Goal: Communication & Community: Connect with others

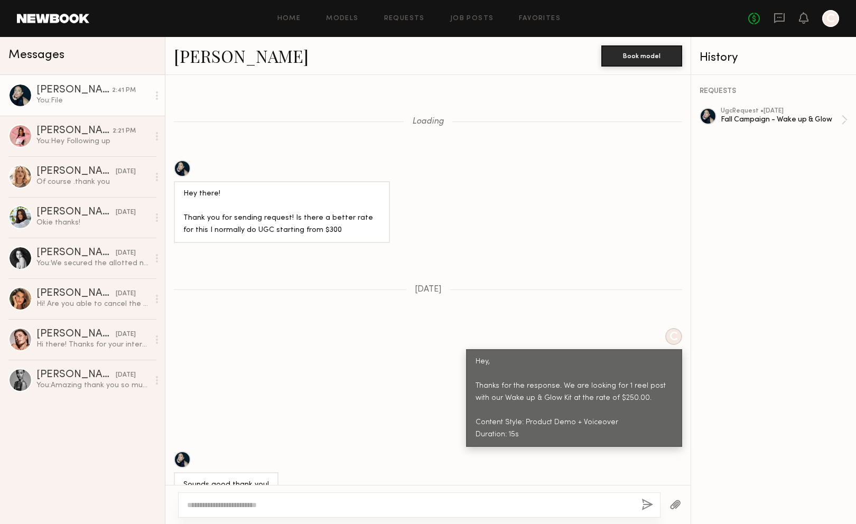
scroll to position [5501, 0]
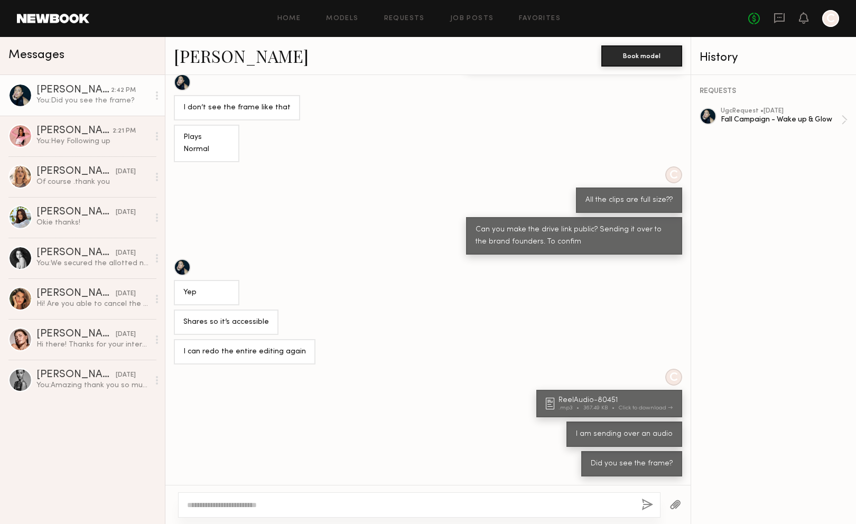
scroll to position [5419, 0]
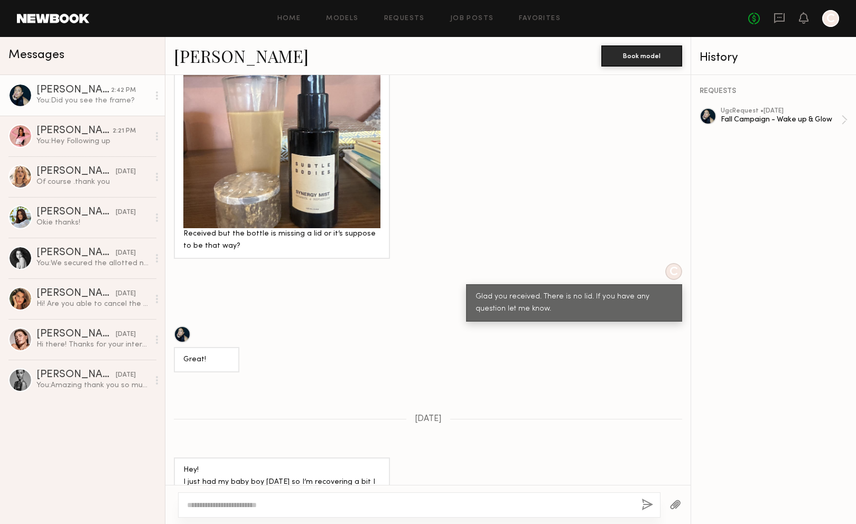
scroll to position [960, 0]
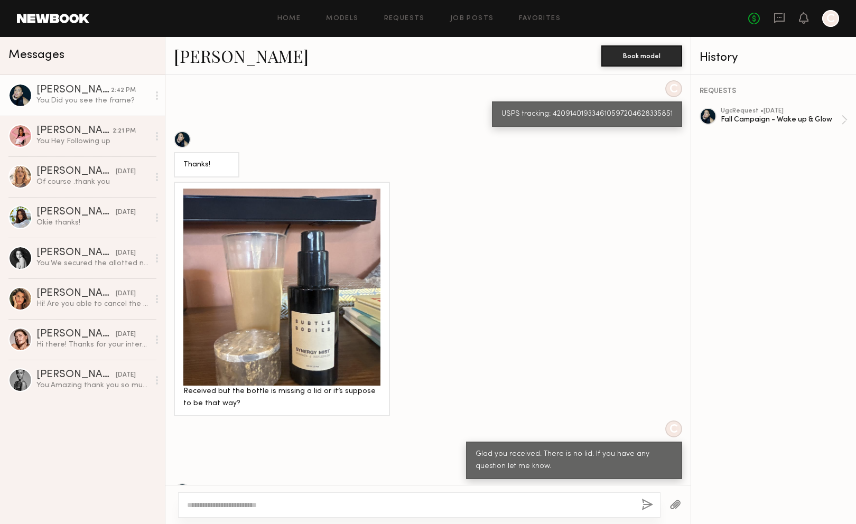
click at [370, 268] on div at bounding box center [281, 287] width 197 height 197
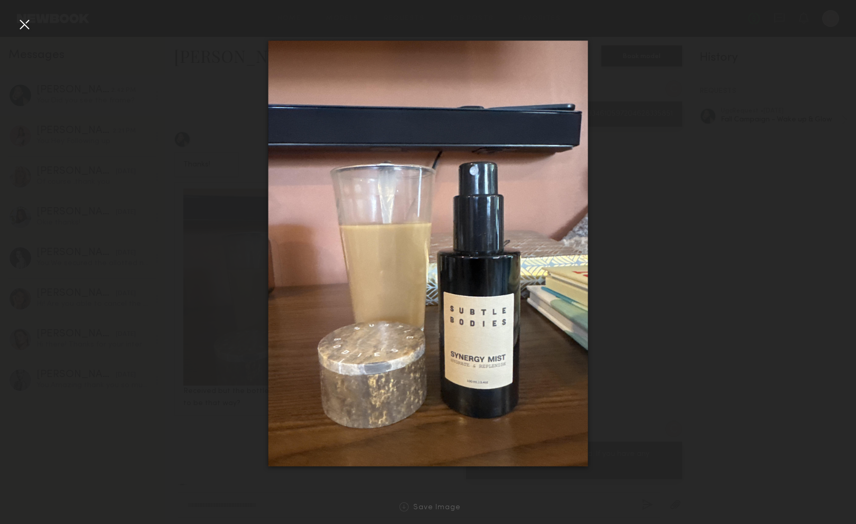
click at [637, 322] on div at bounding box center [428, 253] width 856 height 473
click at [30, 32] on div at bounding box center [24, 24] width 17 height 17
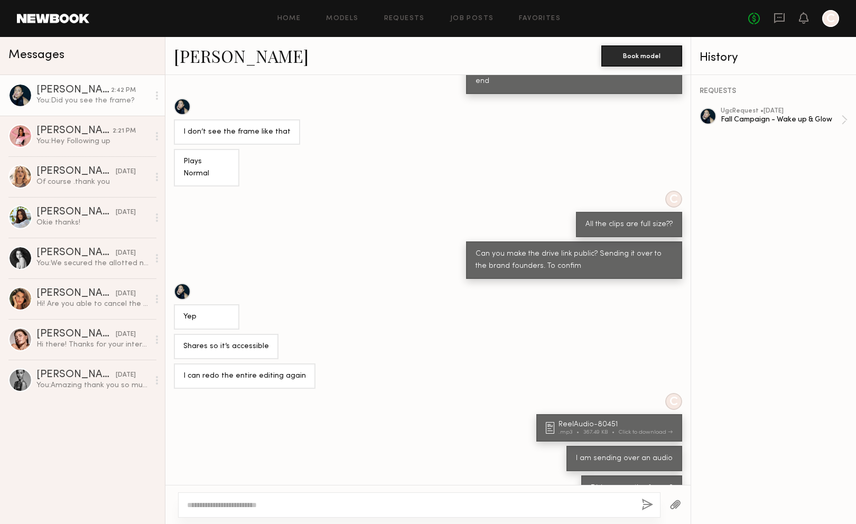
scroll to position [5419, 0]
